Goal: Information Seeking & Learning: Learn about a topic

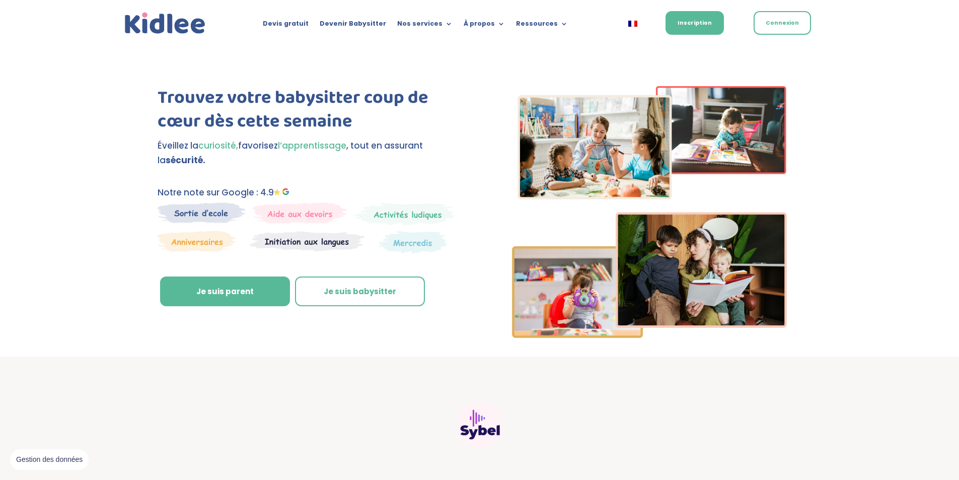
click at [194, 211] on img at bounding box center [202, 212] width 88 height 21
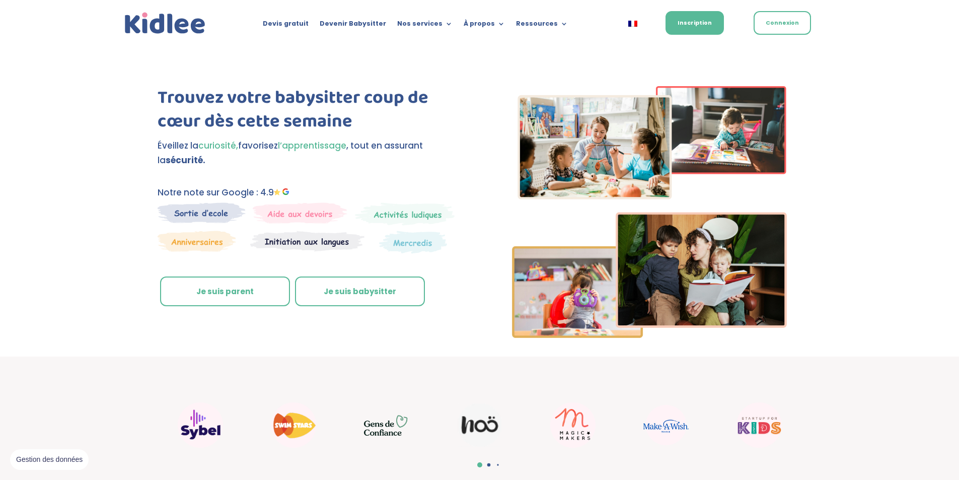
click at [223, 292] on link "Je suis parent" at bounding box center [225, 291] width 130 height 30
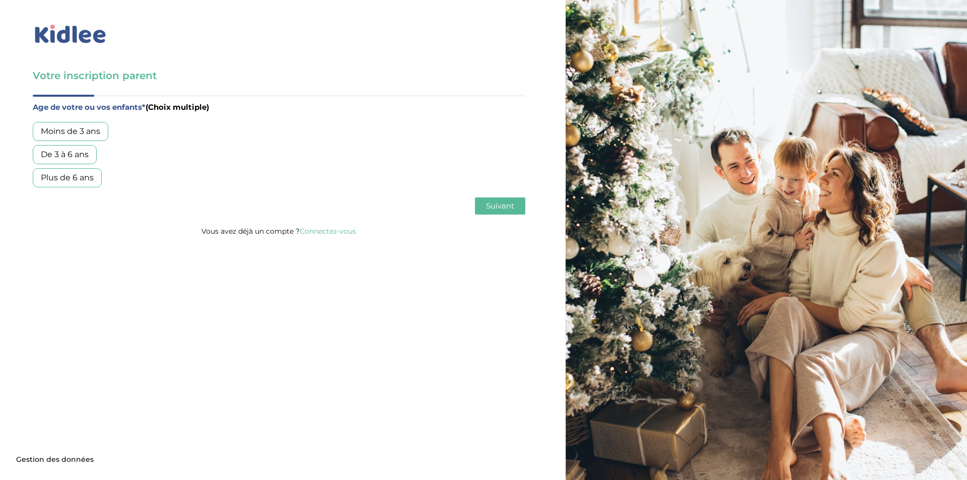
click at [55, 159] on div "De 3 à 6 ans" at bounding box center [65, 154] width 64 height 19
click at [58, 172] on div "Plus de 6 ans" at bounding box center [67, 177] width 69 height 19
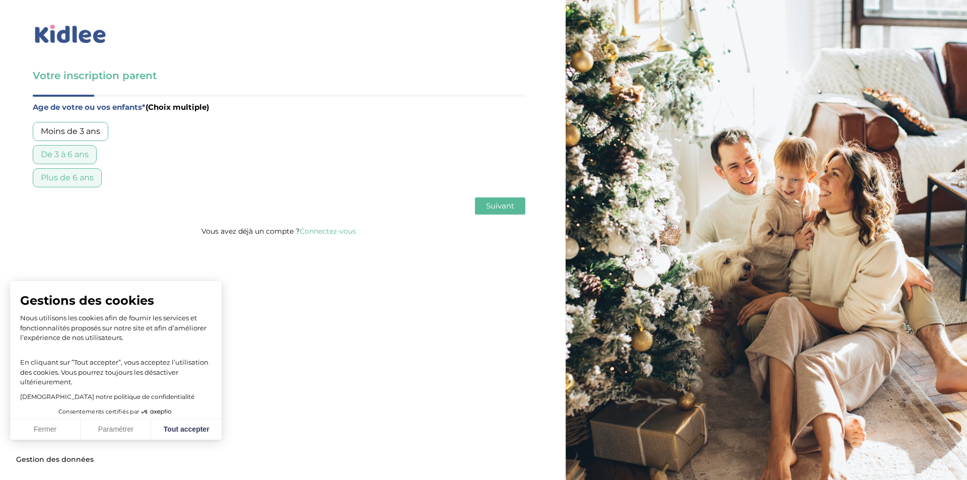
click at [508, 204] on span "Suivant" at bounding box center [500, 206] width 28 height 10
click at [65, 133] on div "Garde régulière" at bounding box center [72, 131] width 79 height 19
click at [493, 207] on span "Suivant" at bounding box center [500, 206] width 28 height 10
click at [51, 154] on div "Entre 30 et 50h/mois" at bounding box center [83, 154] width 101 height 19
click at [509, 207] on span "Suivant" at bounding box center [500, 206] width 28 height 10
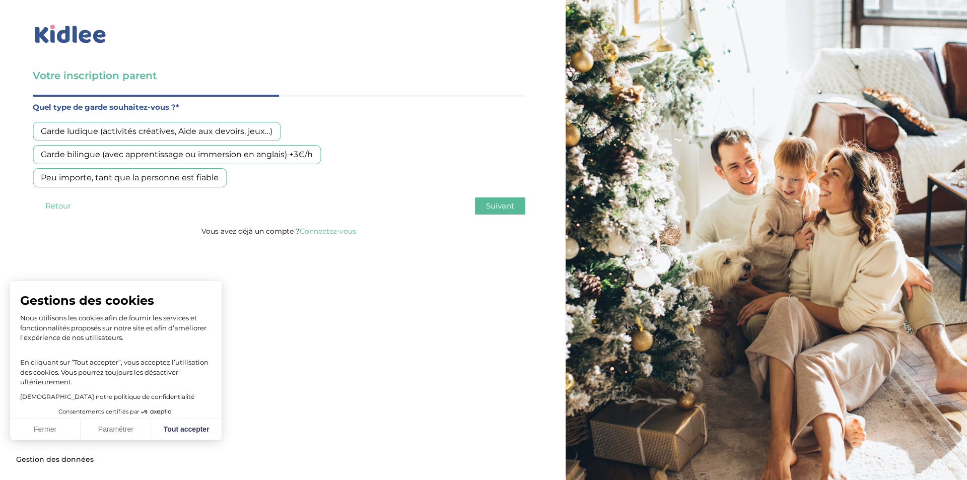
click at [115, 155] on div "Garde bilingue (avec apprentissage ou immersion en anglais) +3€/h" at bounding box center [177, 154] width 288 height 19
click at [122, 177] on div "Peu importe, tant que la personne est fiable" at bounding box center [130, 177] width 194 height 19
click at [117, 152] on div "Garde bilingue (avec apprentissage ou immersion en anglais) +3€/h" at bounding box center [177, 154] width 288 height 19
click at [123, 184] on div "Peu importe, tant que la personne est fiable" at bounding box center [130, 177] width 194 height 19
click at [218, 157] on div "Garde bilingue (avec apprentissage ou immersion en anglais) +3€/h" at bounding box center [177, 154] width 288 height 19
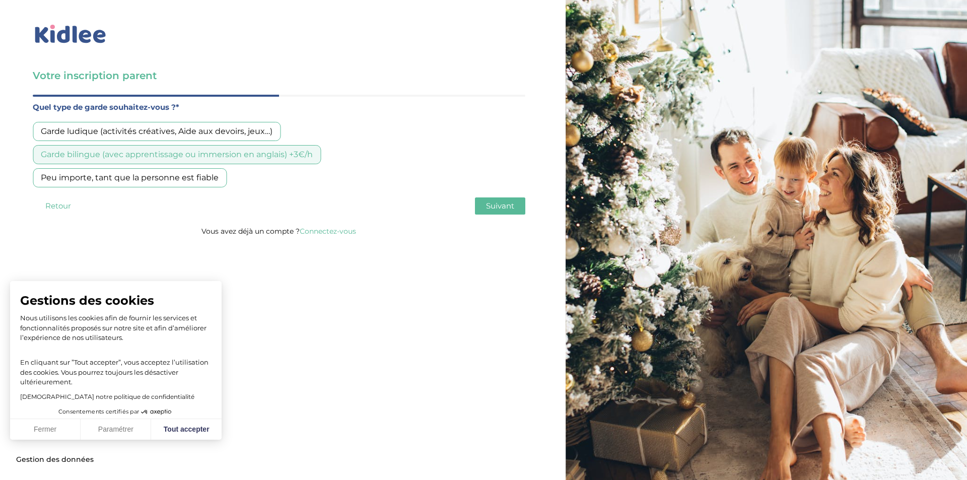
click at [500, 207] on span "Suivant" at bounding box center [500, 206] width 28 height 10
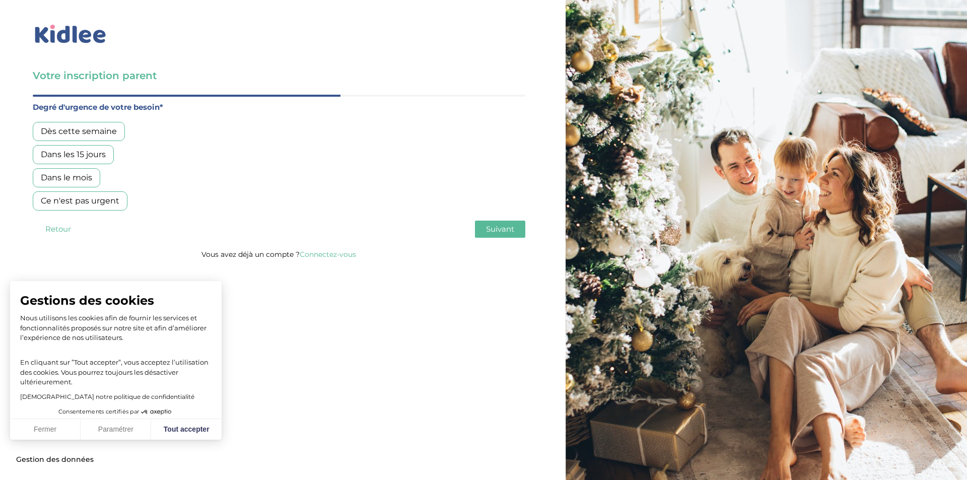
click at [68, 198] on div "Ce n'est pas urgent" at bounding box center [80, 200] width 95 height 19
click at [492, 227] on span "Suivant" at bounding box center [500, 229] width 28 height 10
click at [65, 180] on div "Non, je pars de zéro" at bounding box center [80, 177] width 95 height 19
click at [511, 239] on div "Age de votre ou vos enfants* (Choix multiple) Moins de 3 ans De 3 à 6 ans Plus …" at bounding box center [279, 171] width 492 height 153
click at [497, 231] on span "Suivant" at bounding box center [500, 229] width 28 height 10
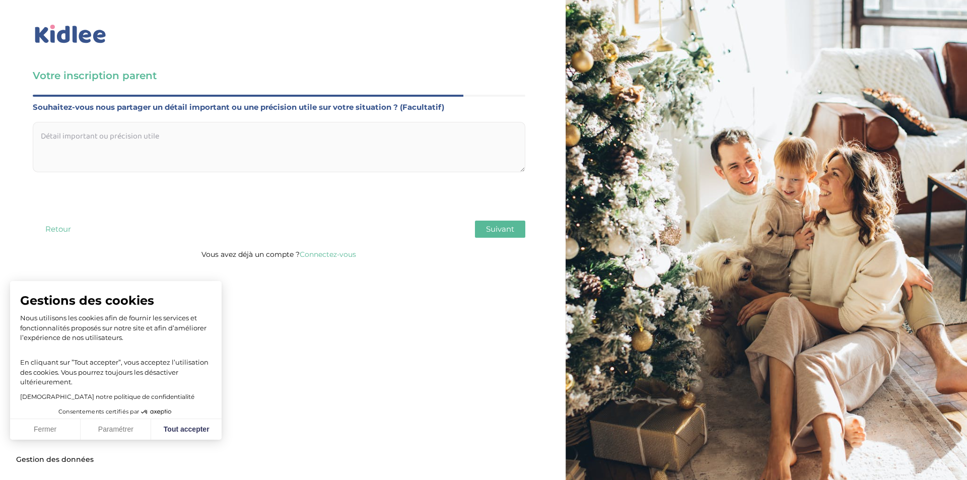
click at [490, 234] on span "Suivant" at bounding box center [500, 229] width 28 height 10
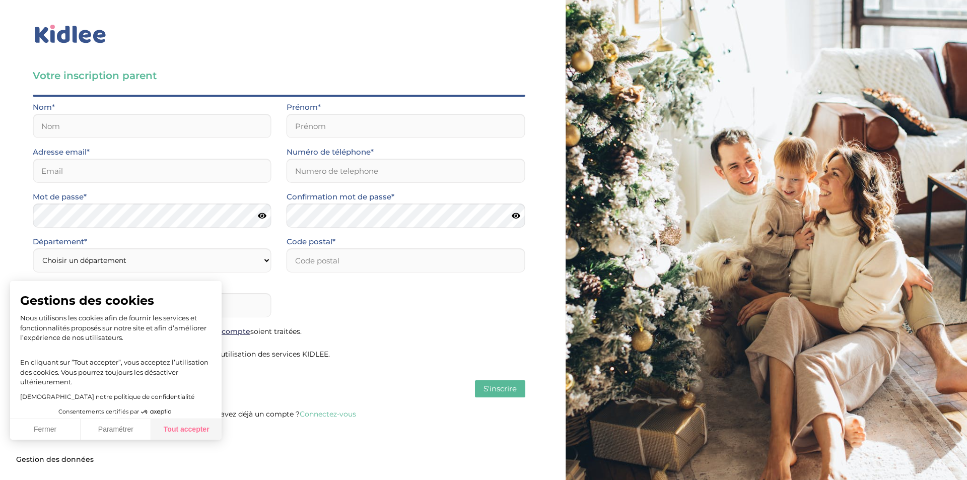
click at [183, 426] on button "Tout accepter" at bounding box center [186, 429] width 70 height 21
checkbox input "true"
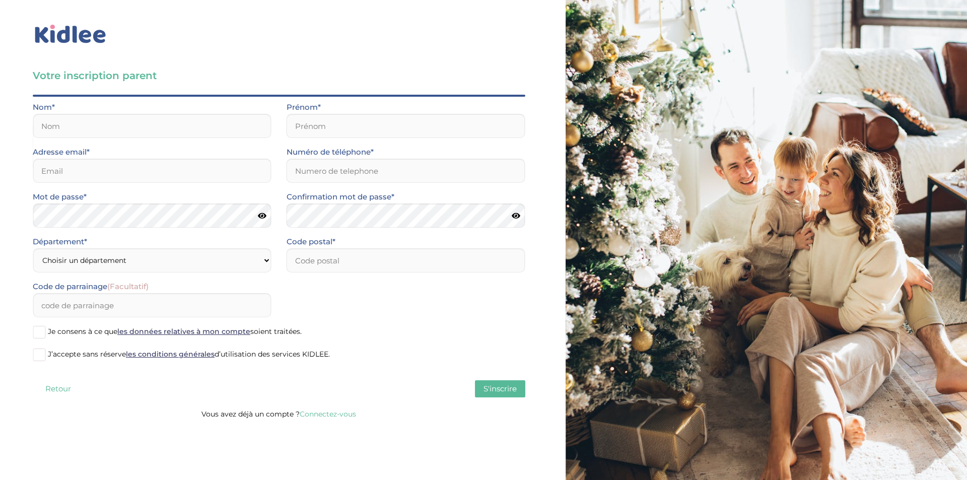
click at [74, 41] on img at bounding box center [71, 34] width 76 height 23
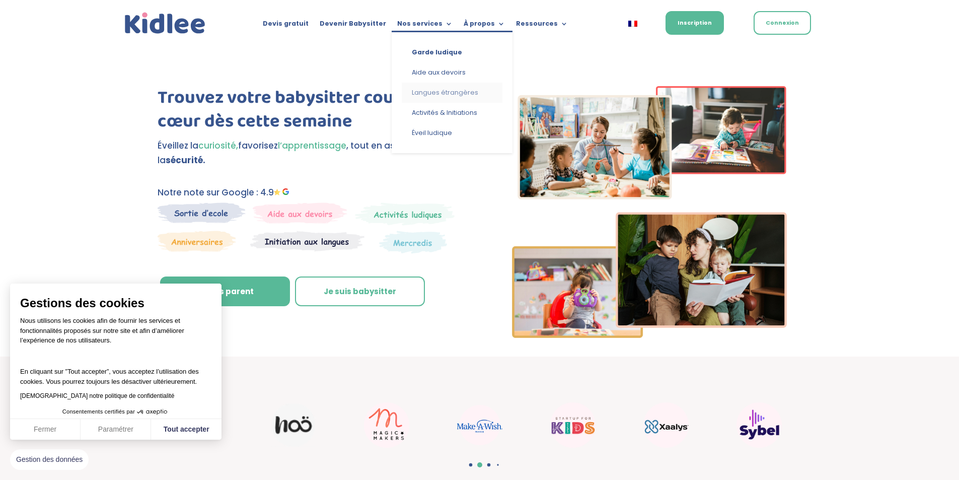
click at [433, 91] on link "Langues étrangères" at bounding box center [452, 93] width 101 height 20
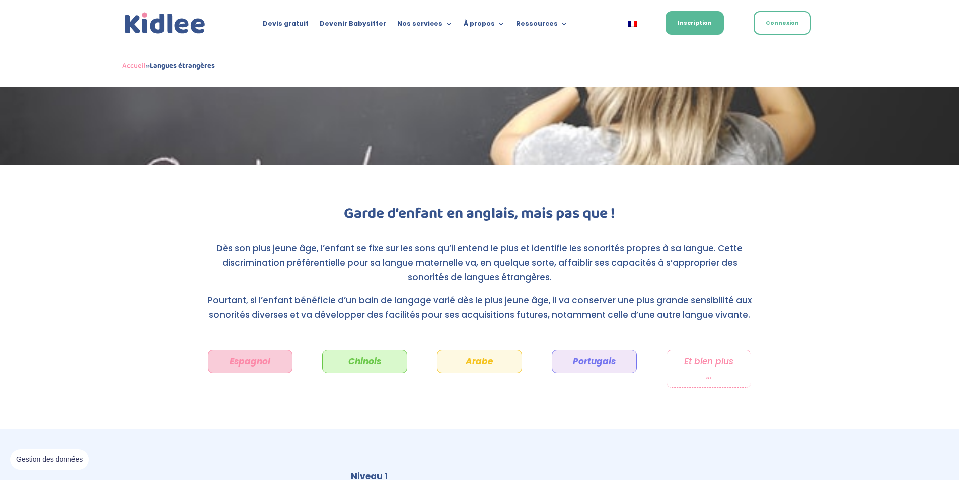
scroll to position [174, 0]
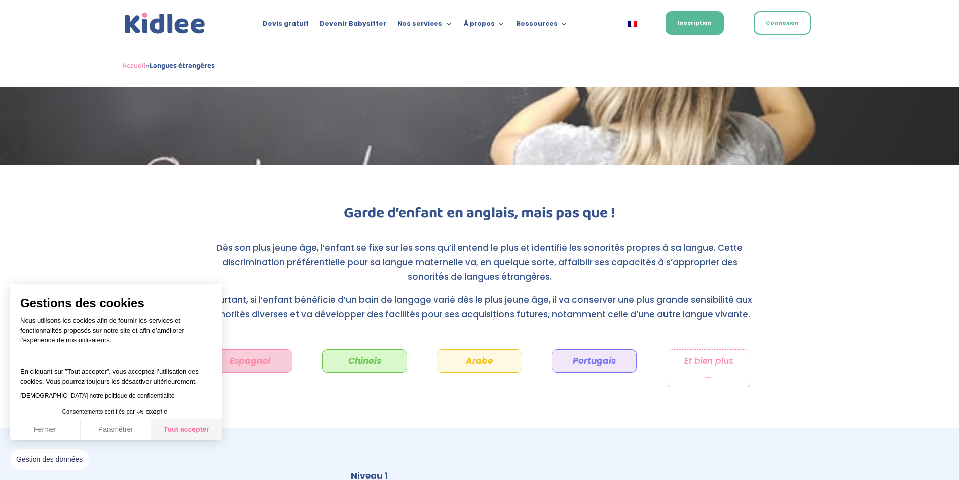
click at [189, 424] on button "Tout accepter" at bounding box center [186, 429] width 70 height 21
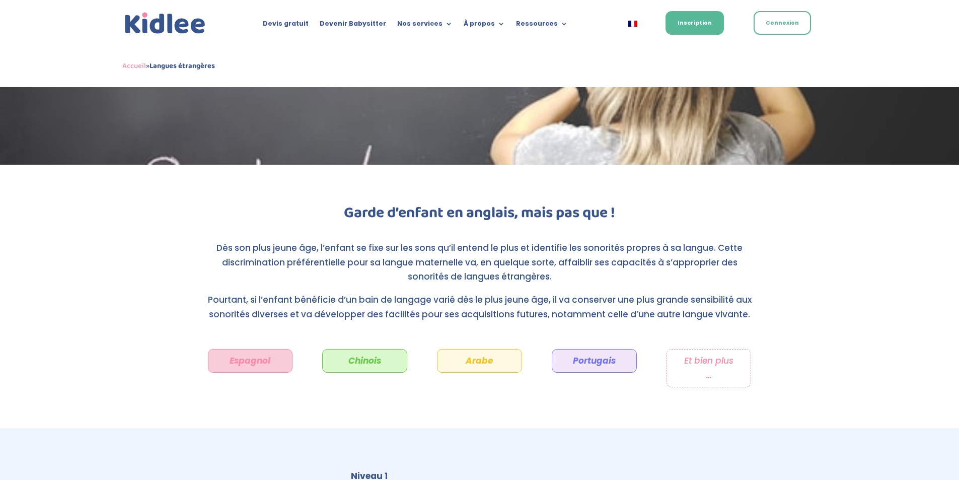
click at [715, 371] on p "Et bien plus …" at bounding box center [708, 367] width 51 height 29
click at [704, 377] on p "Et bien plus …" at bounding box center [708, 367] width 51 height 29
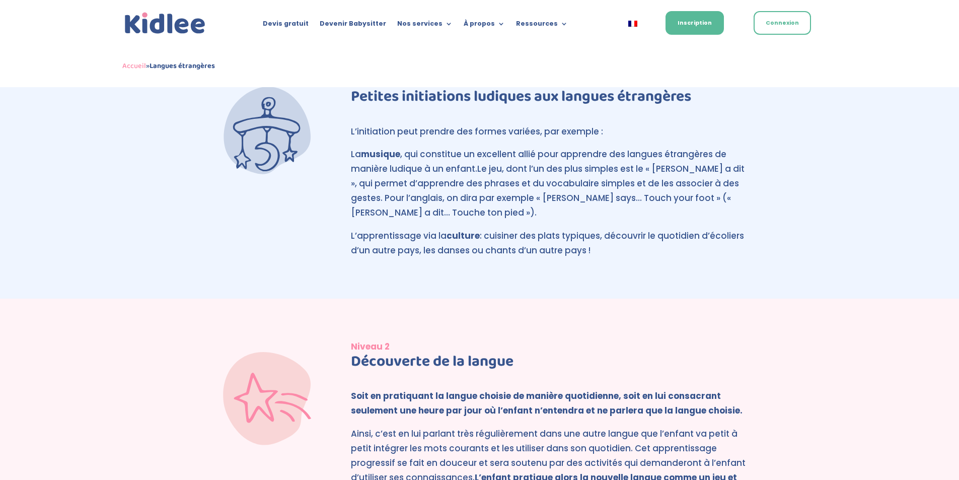
scroll to position [426, 0]
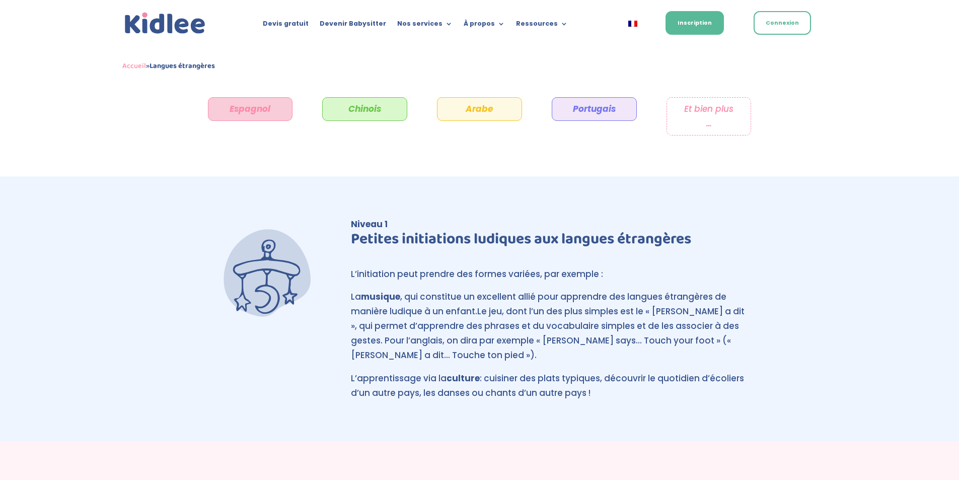
click at [708, 125] on em "Et bien plus …" at bounding box center [708, 116] width 49 height 27
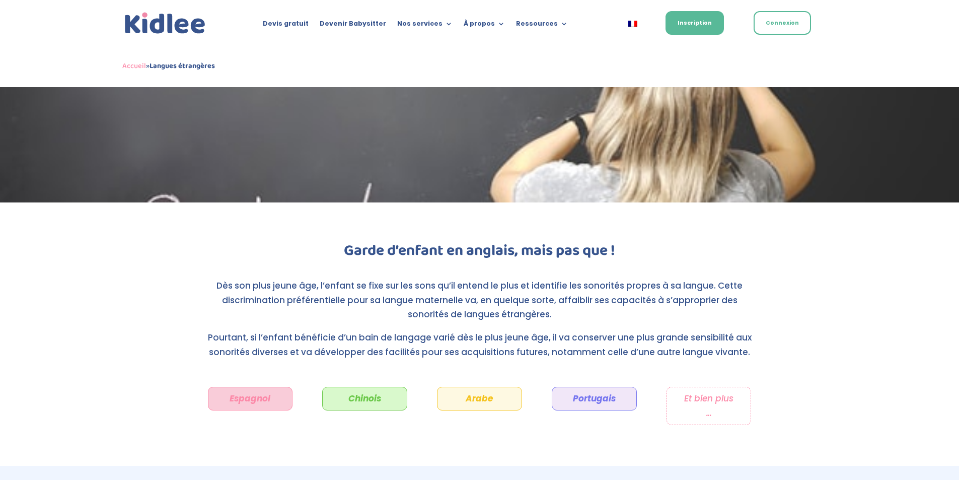
scroll to position [0, 0]
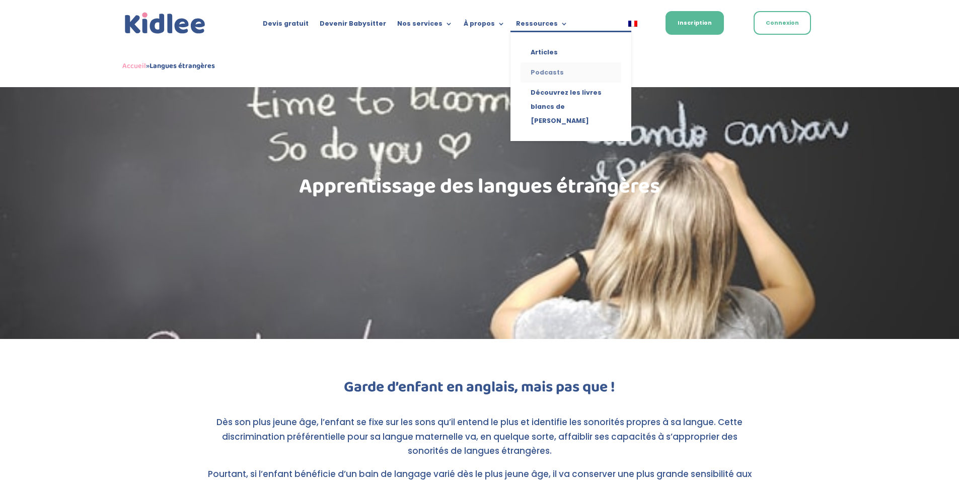
click at [531, 71] on link "Podcasts" at bounding box center [571, 72] width 101 height 20
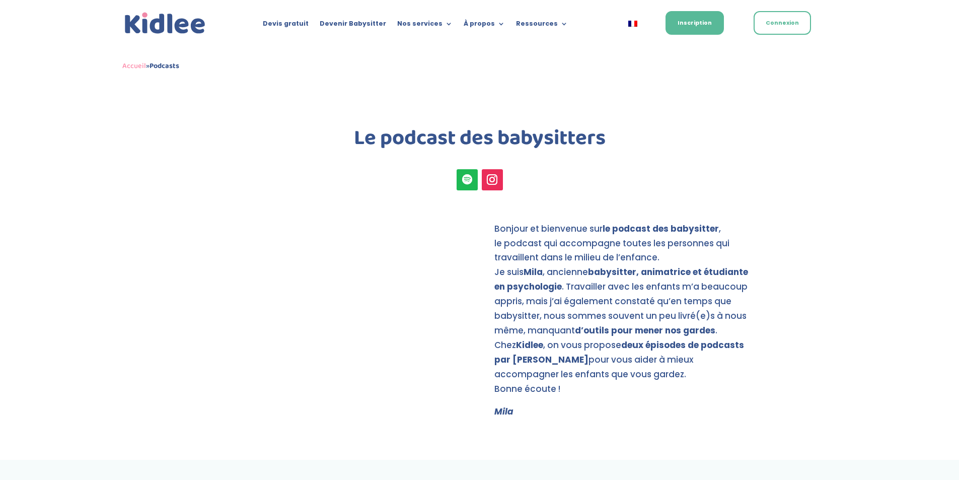
click at [164, 22] on img at bounding box center [165, 23] width 86 height 27
